Goal: Task Accomplishment & Management: Manage account settings

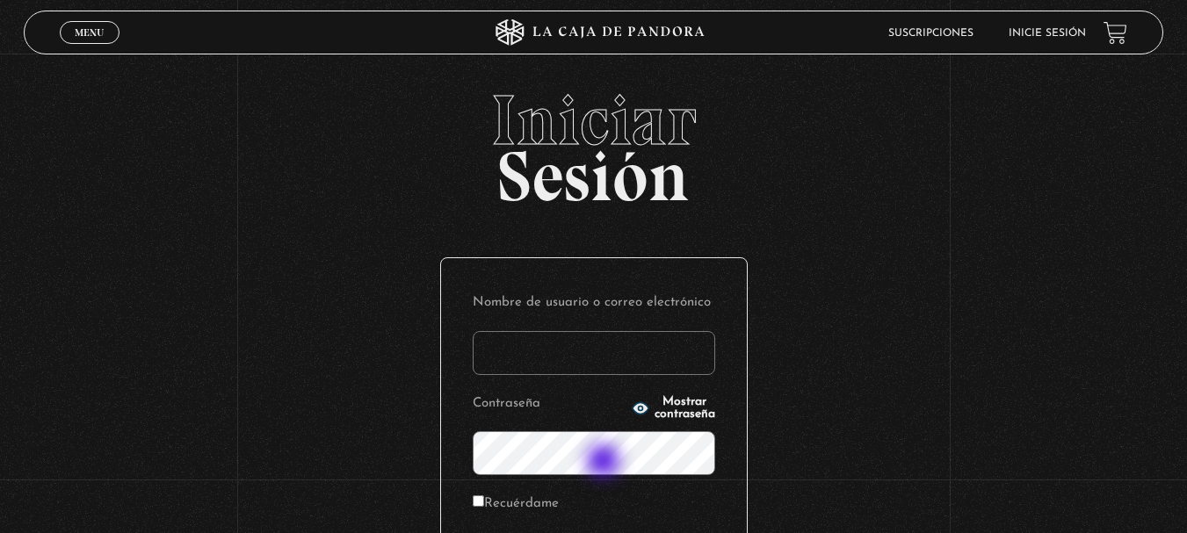
scroll to position [1, 0]
type input "[EMAIL_ADDRESS][DOMAIN_NAME]"
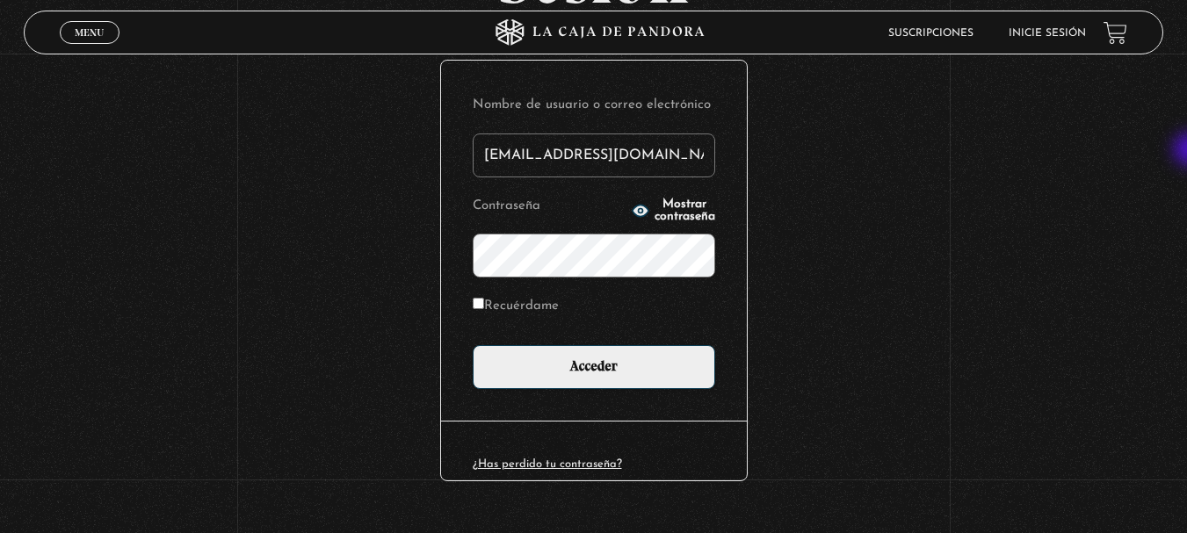
scroll to position [199, 0]
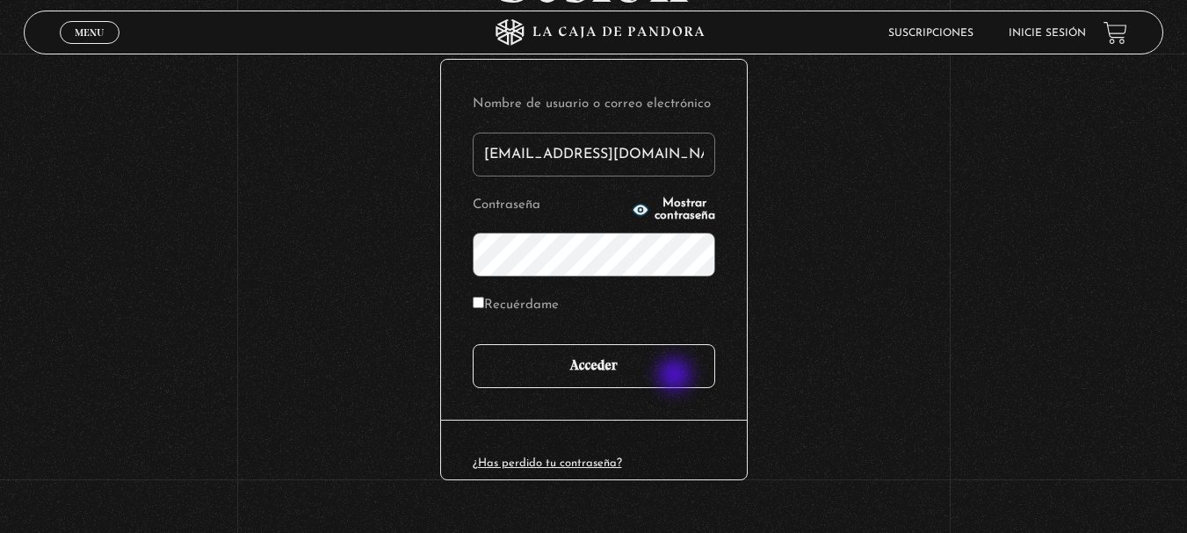
click at [675, 378] on input "Acceder" at bounding box center [594, 367] width 243 height 44
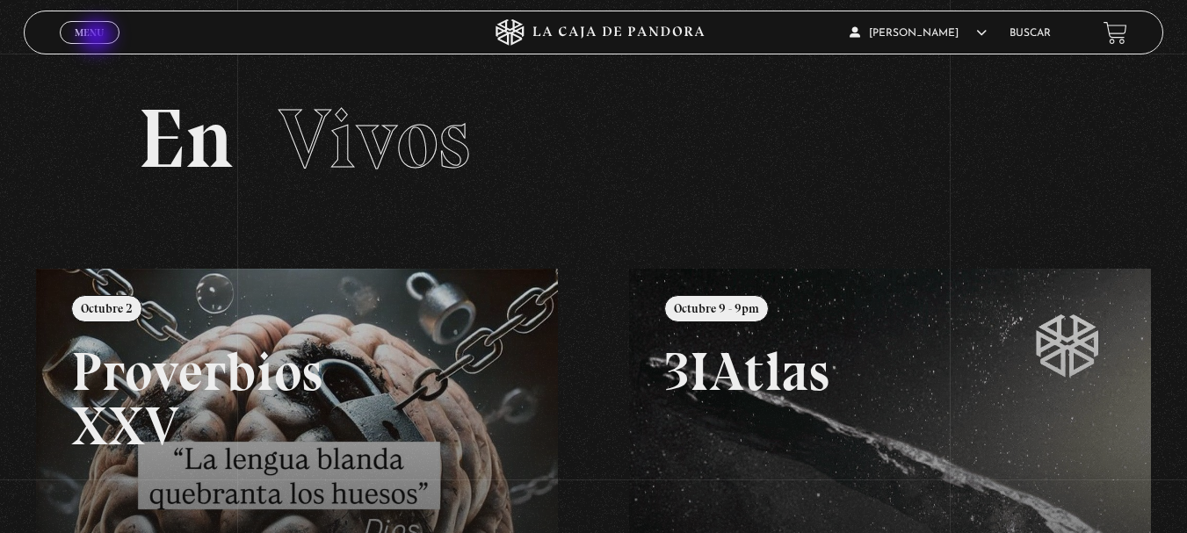
click at [99, 38] on span "Menu" at bounding box center [89, 32] width 29 height 11
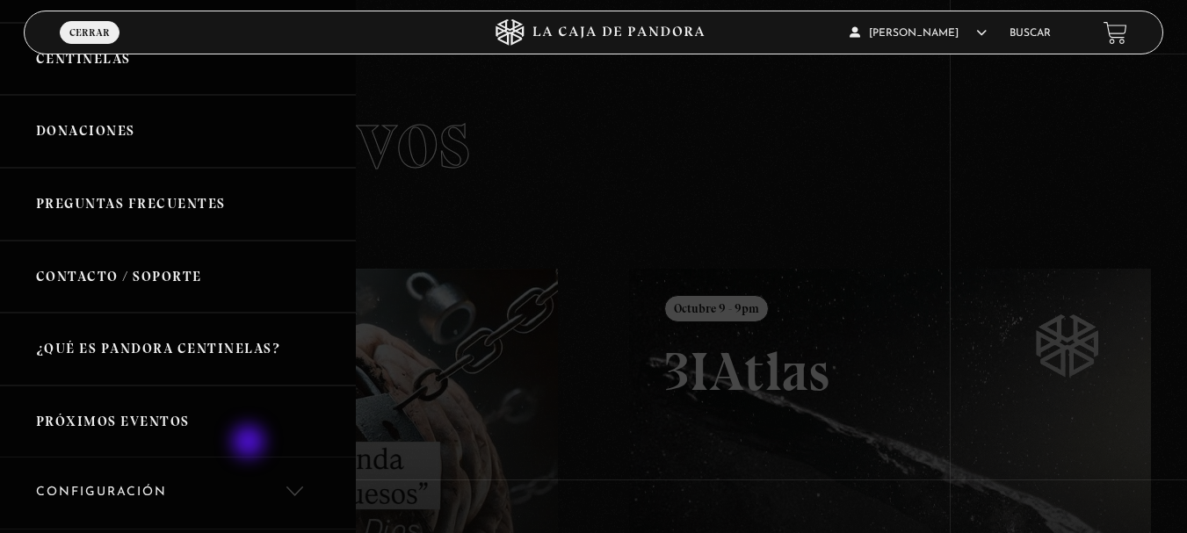
scroll to position [352, 0]
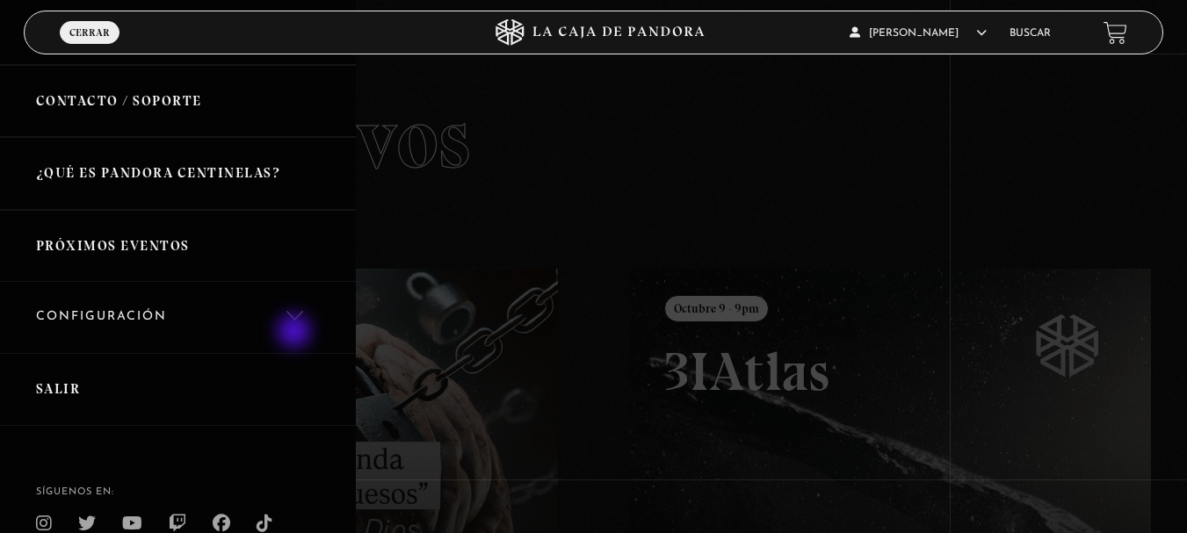
click at [294, 311] on link "Configuración" at bounding box center [178, 317] width 356 height 71
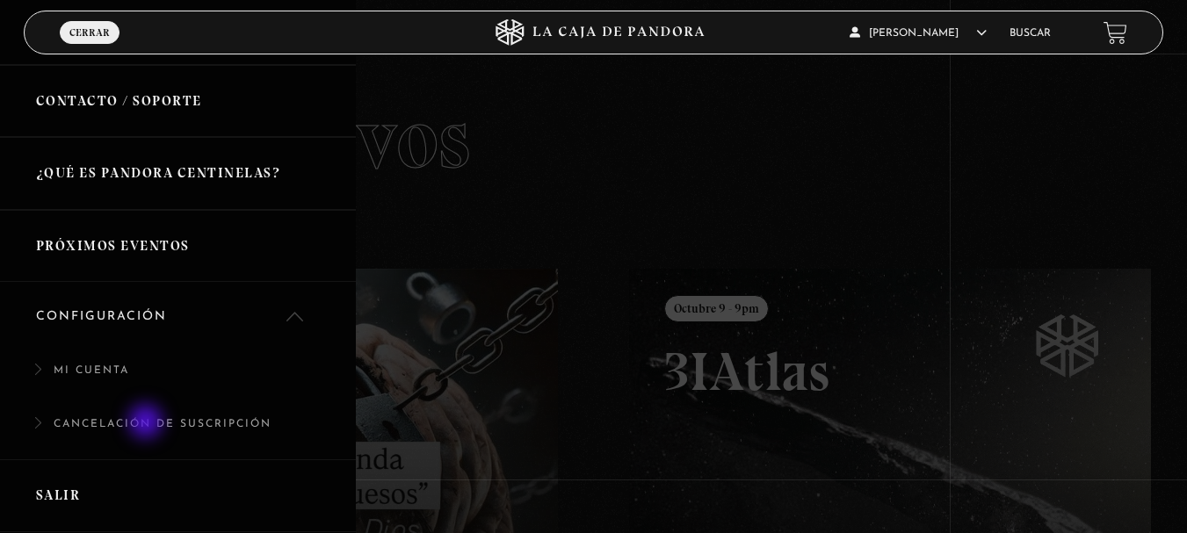
click at [148, 424] on link "Cancelación de suscripción" at bounding box center [178, 434] width 356 height 54
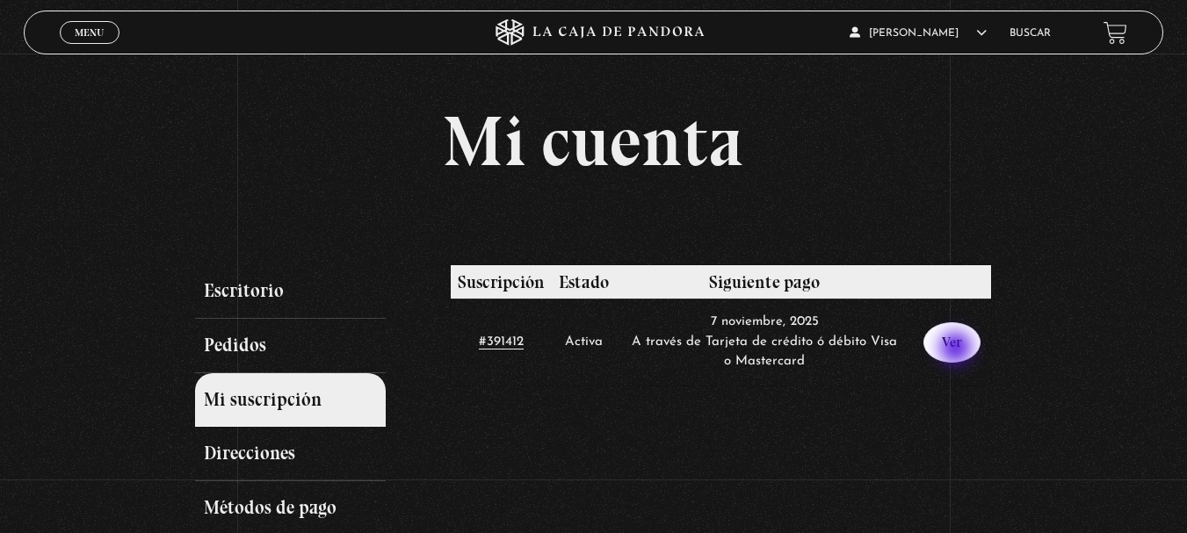
click at [958, 350] on link "Ver" at bounding box center [952, 343] width 57 height 40
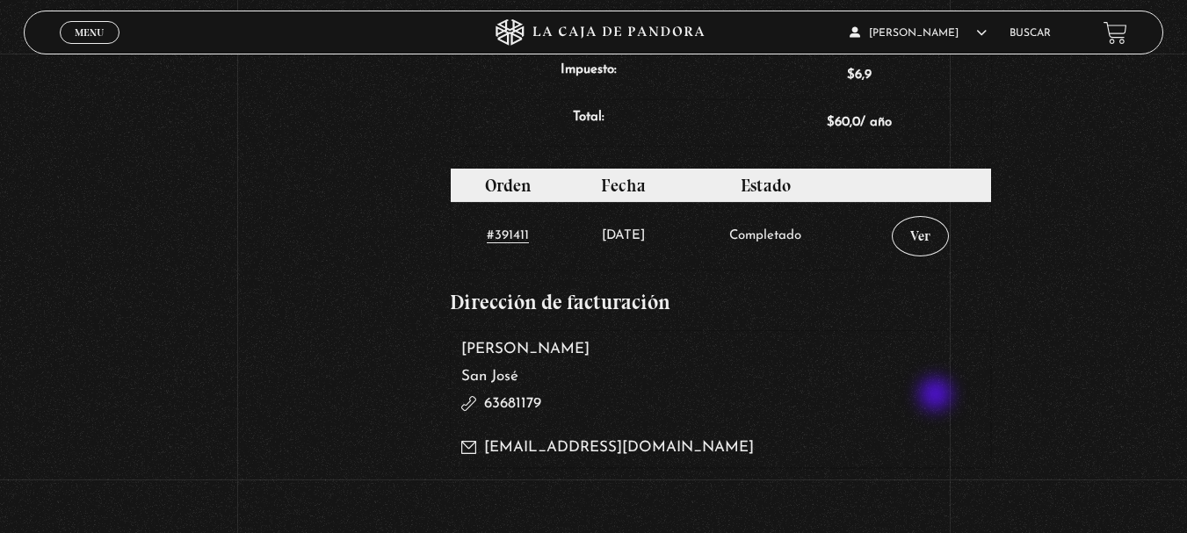
scroll to position [439, 0]
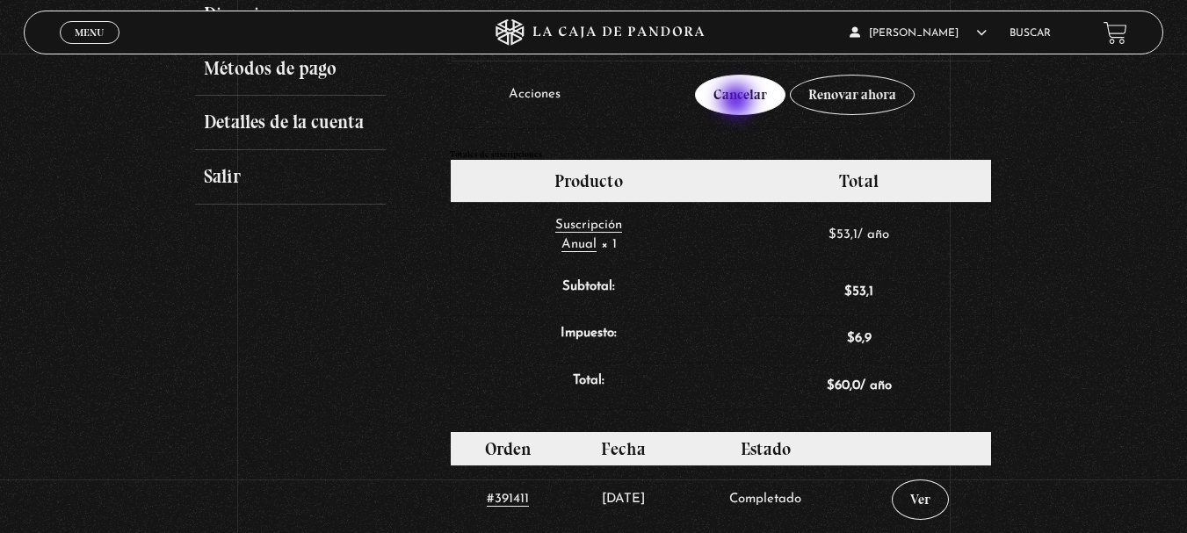
click at [738, 102] on link "Cancelar" at bounding box center [740, 95] width 91 height 40
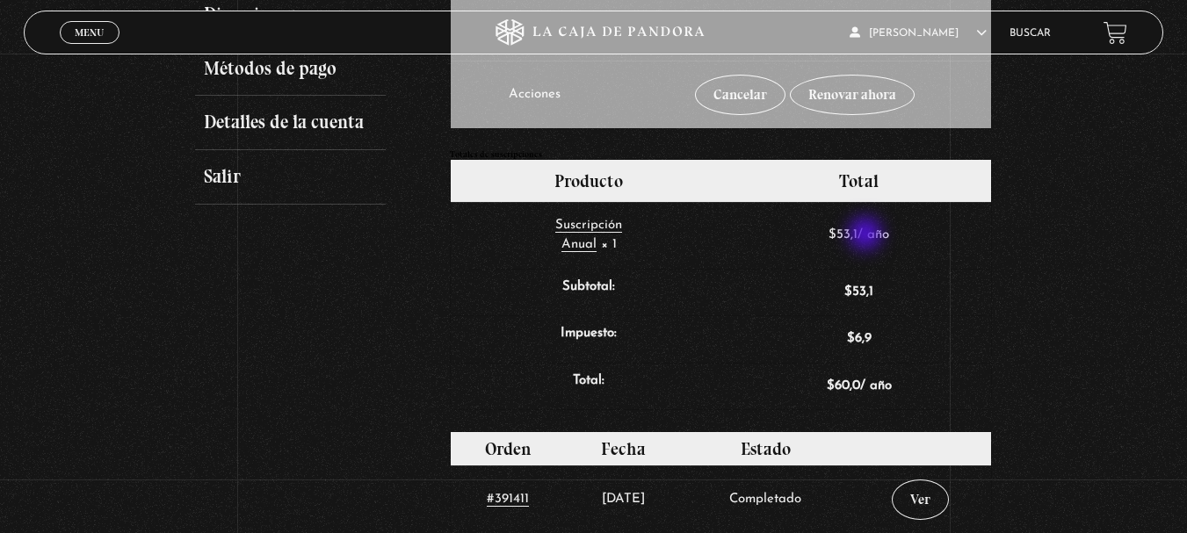
scroll to position [264, 0]
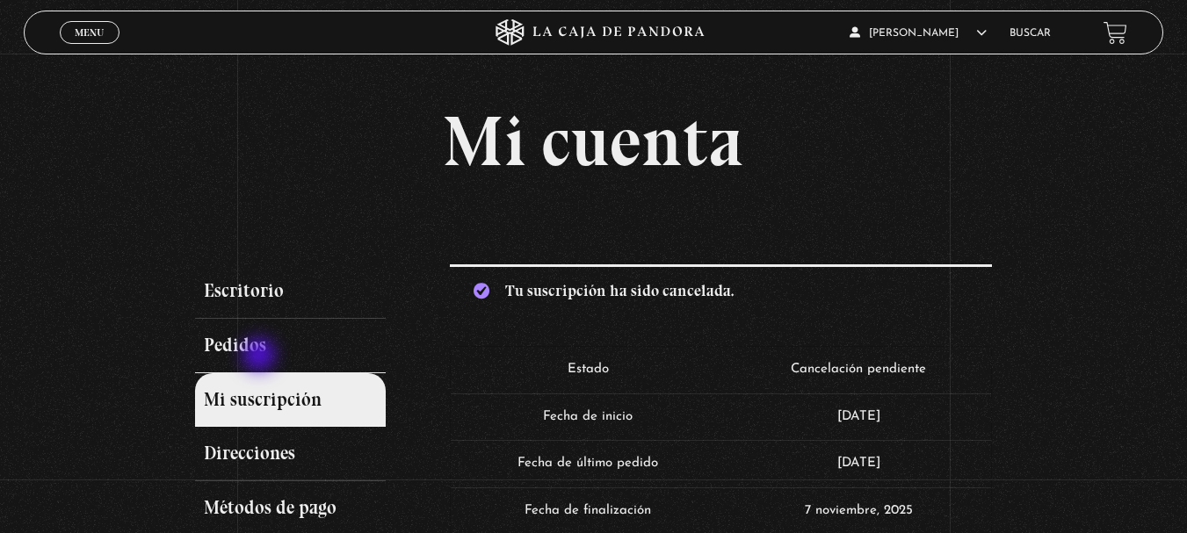
click at [261, 356] on link "Pedidos" at bounding box center [291, 346] width 192 height 54
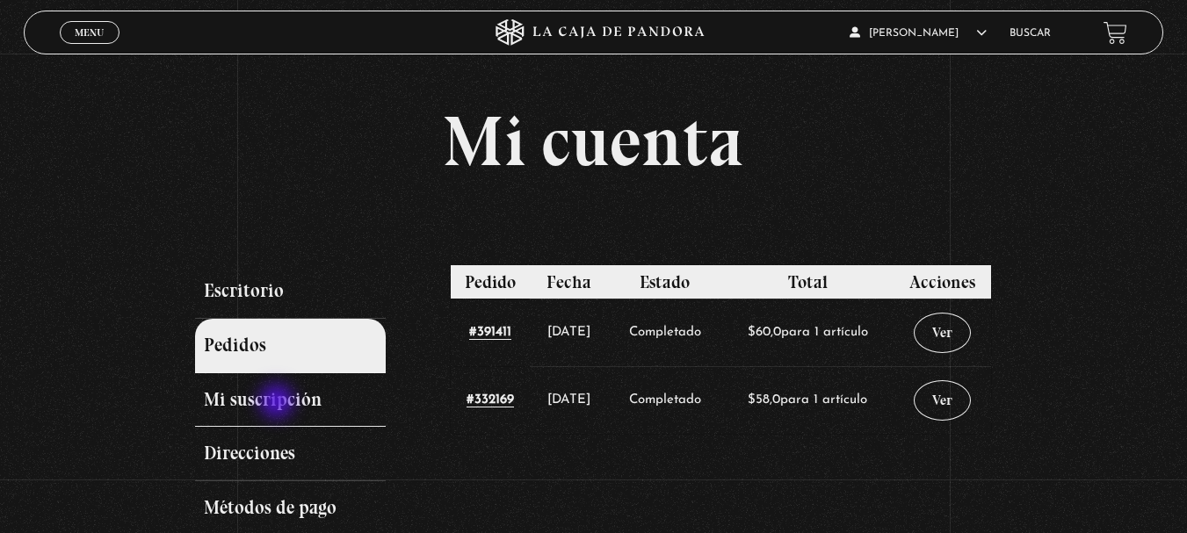
click at [279, 403] on link "Mi suscripción" at bounding box center [291, 401] width 192 height 54
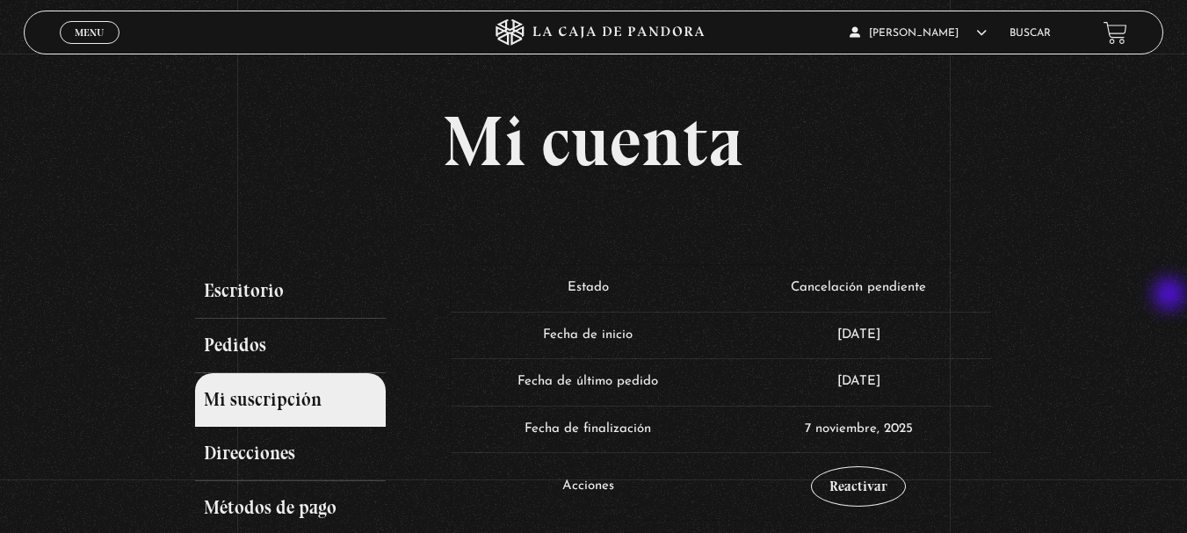
scroll to position [88, 0]
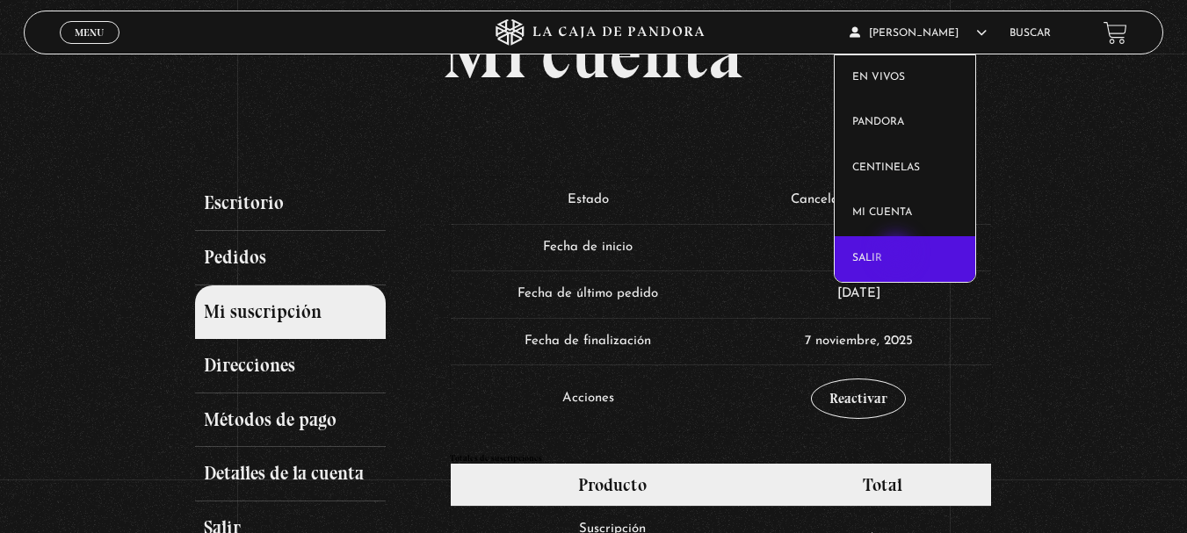
click at [898, 254] on link "Salir" at bounding box center [905, 259] width 141 height 46
